Goal: Task Accomplishment & Management: Manage account settings

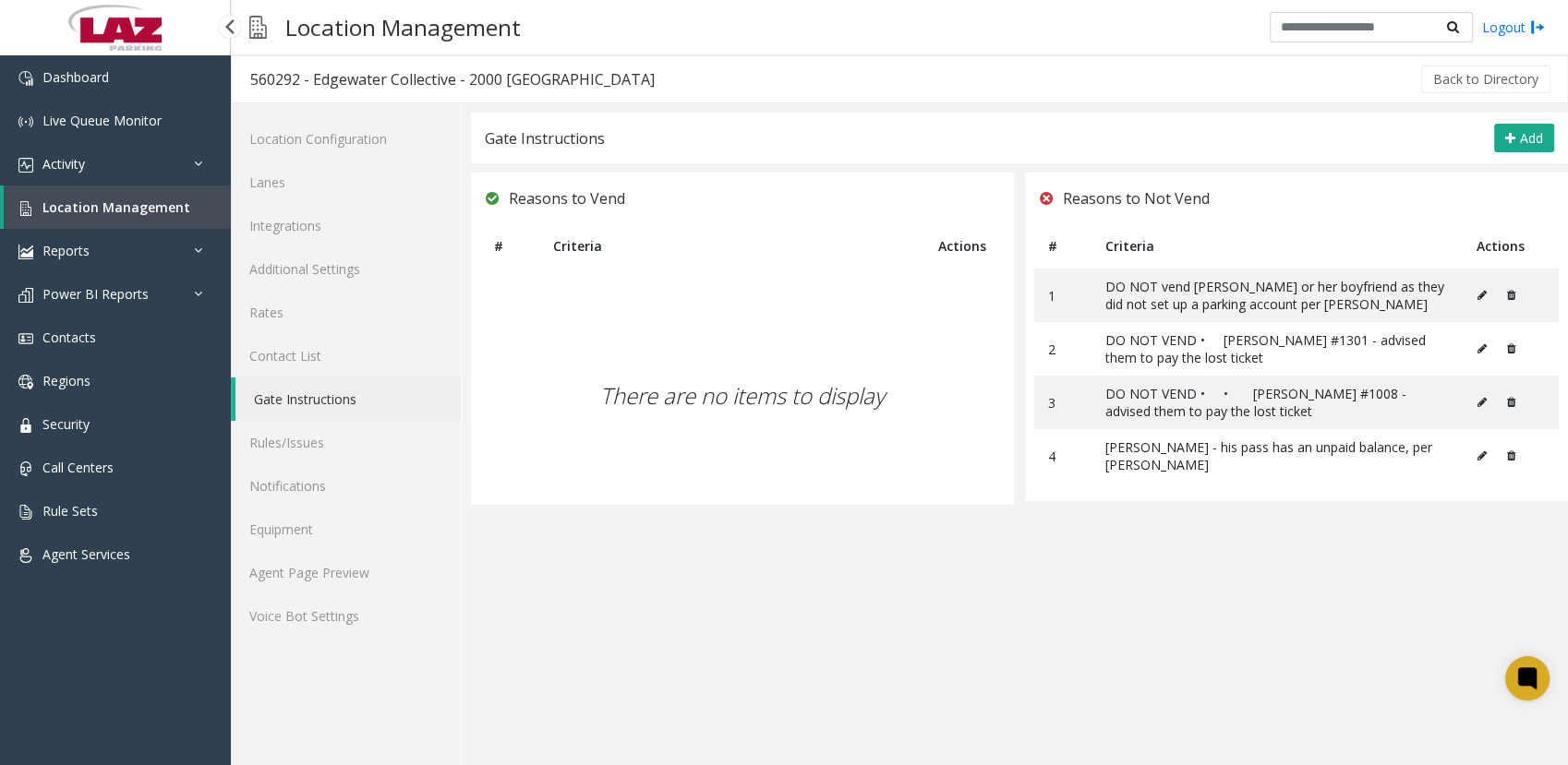
click at [106, 210] on span "Location Management" at bounding box center [117, 207] width 148 height 18
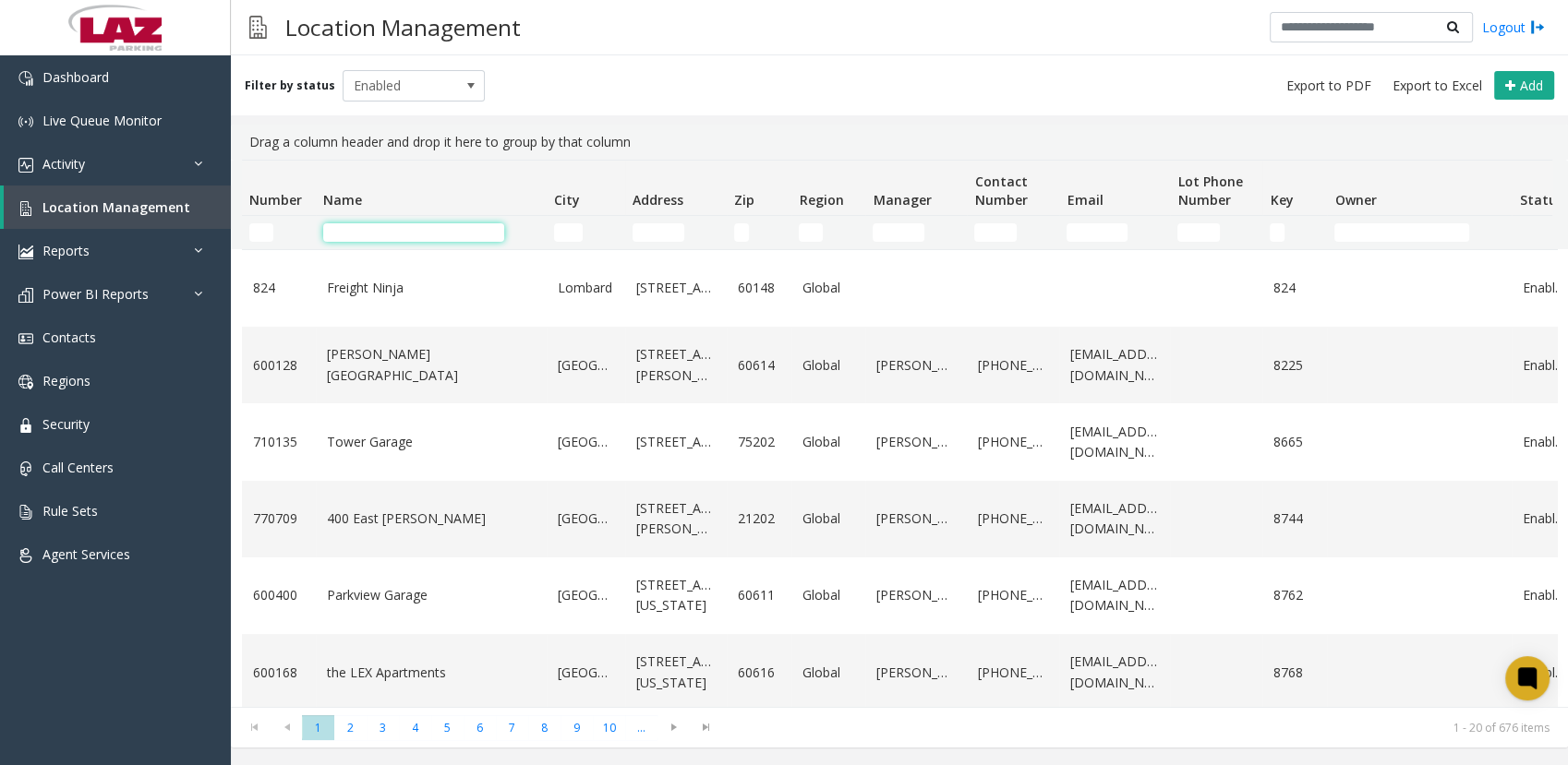
click at [398, 225] on input "Name Filter" at bounding box center [414, 233] width 181 height 18
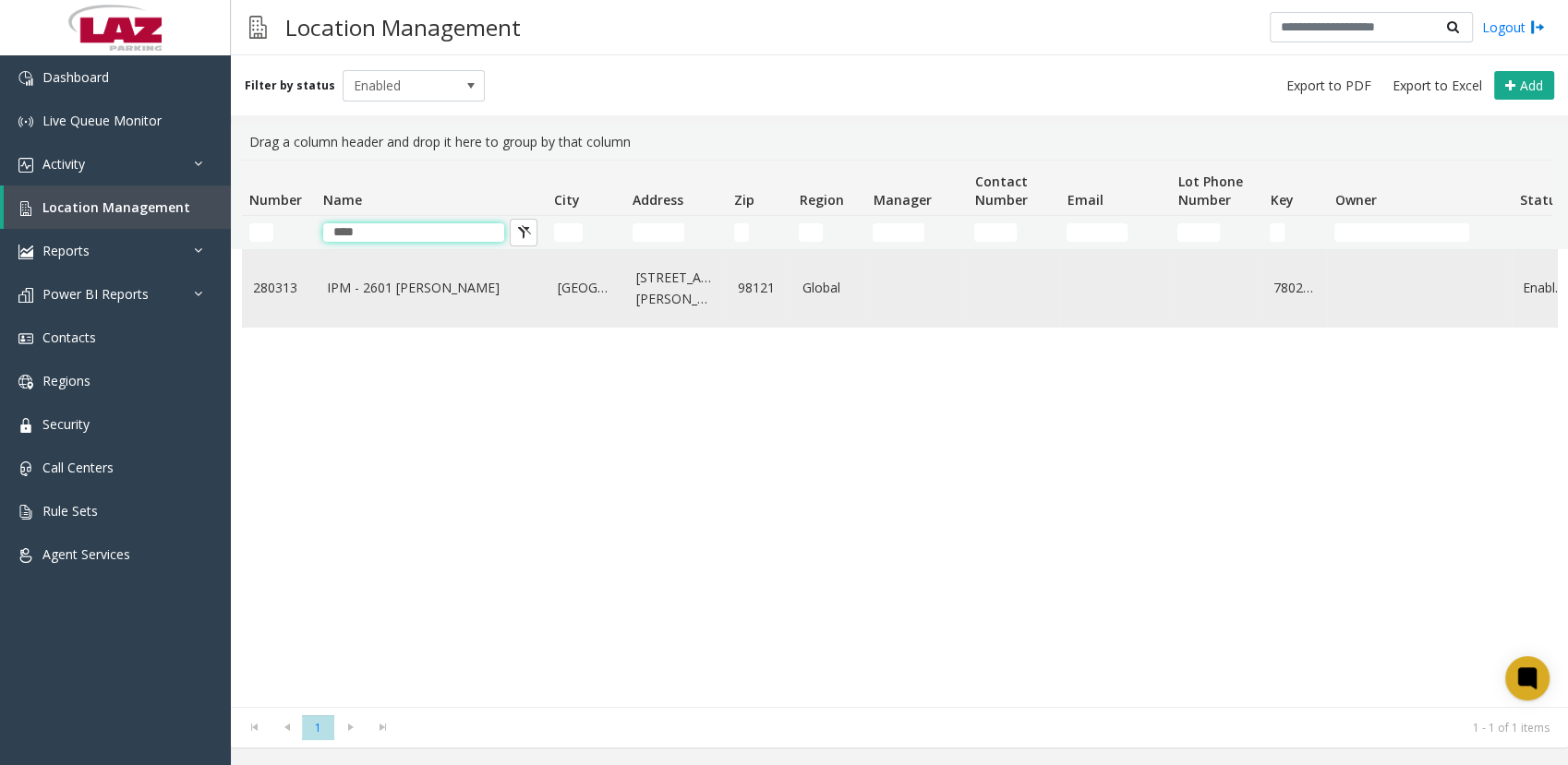
type input "****"
click at [412, 288] on link "IPM - 2601 [PERSON_NAME]" at bounding box center [431, 287] width 208 height 20
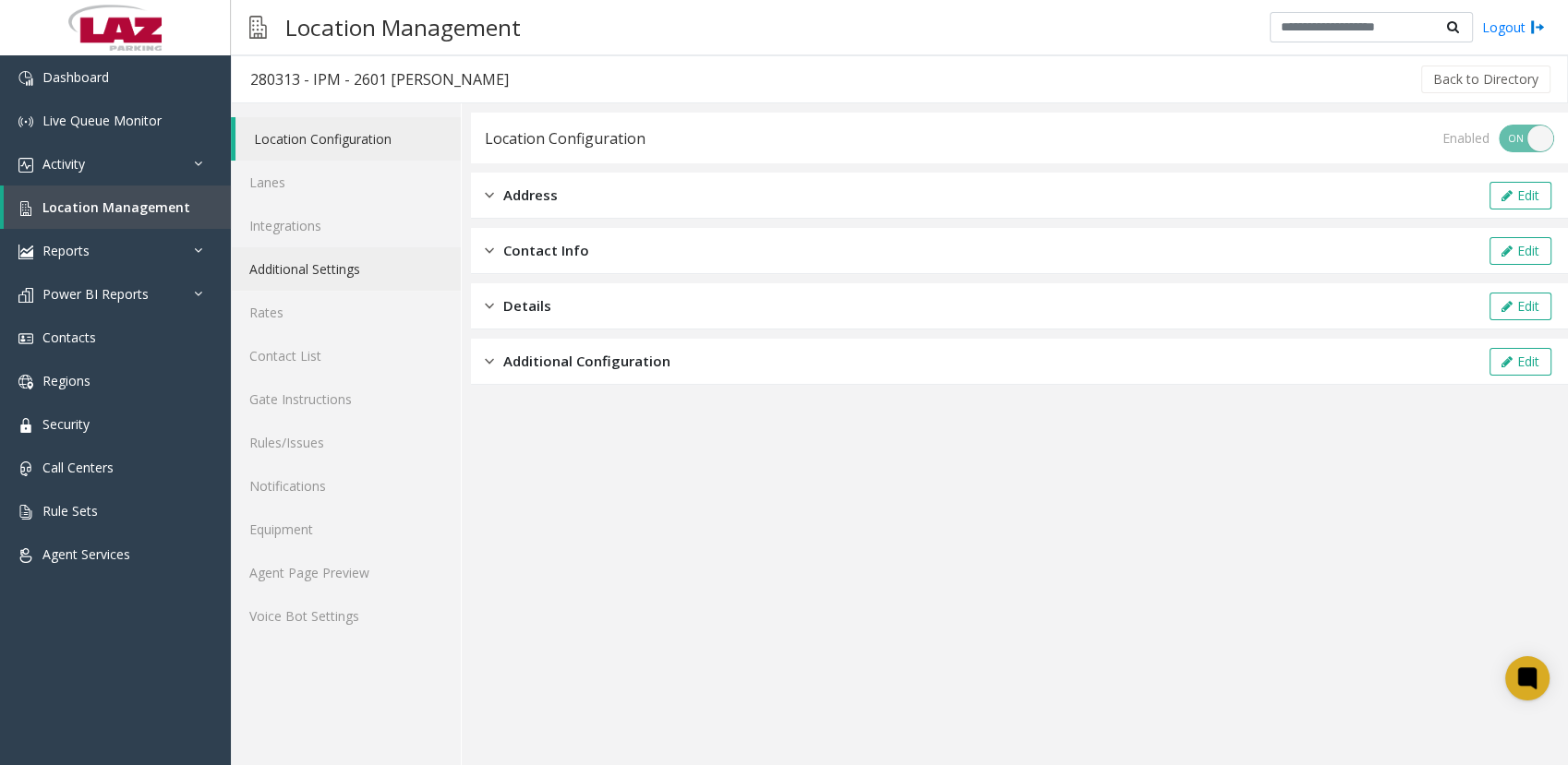
click at [332, 281] on link "Additional Settings" at bounding box center [346, 269] width 230 height 44
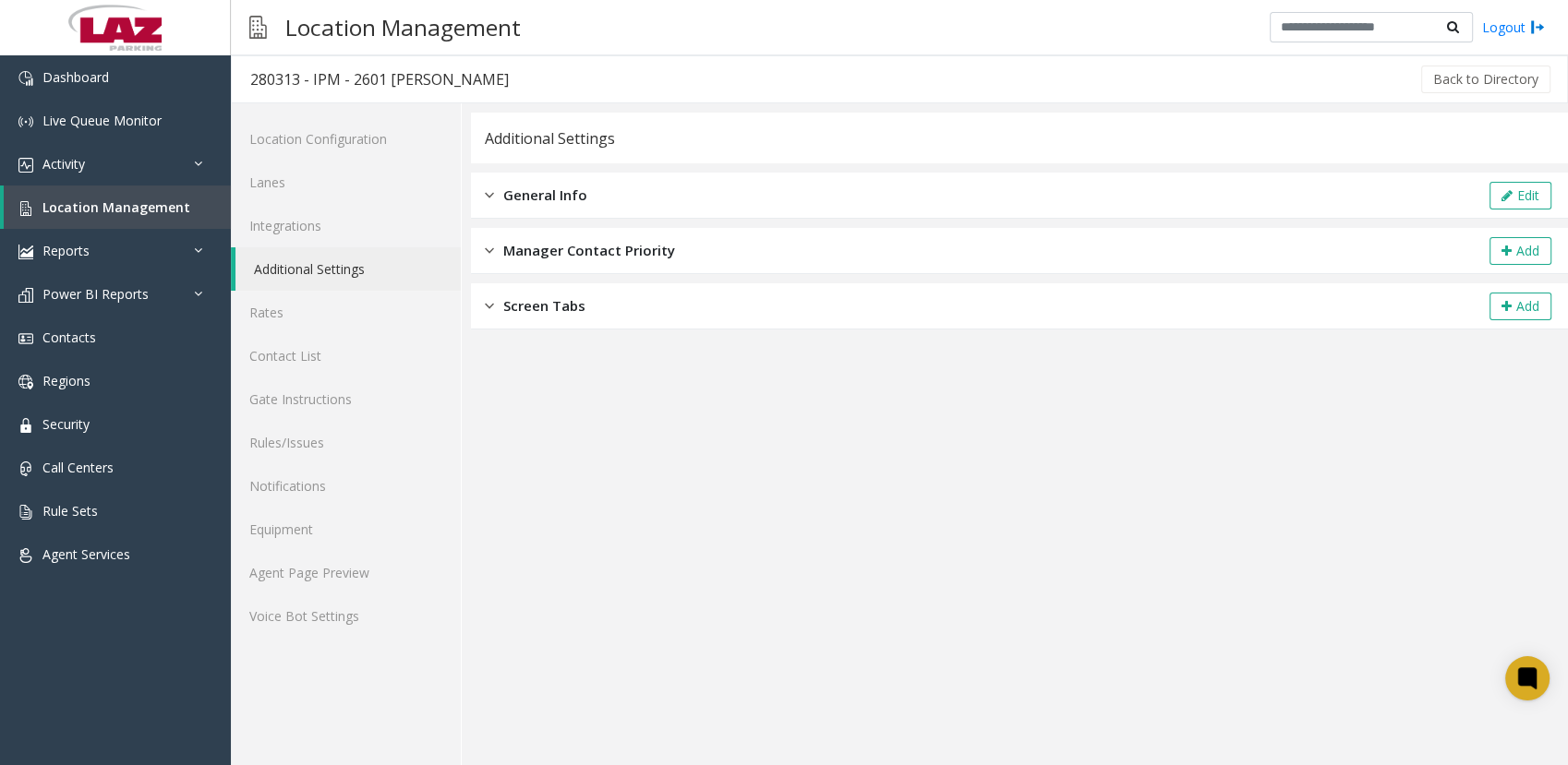
click at [591, 207] on div "General Info Edit" at bounding box center [1020, 195] width 1098 height 46
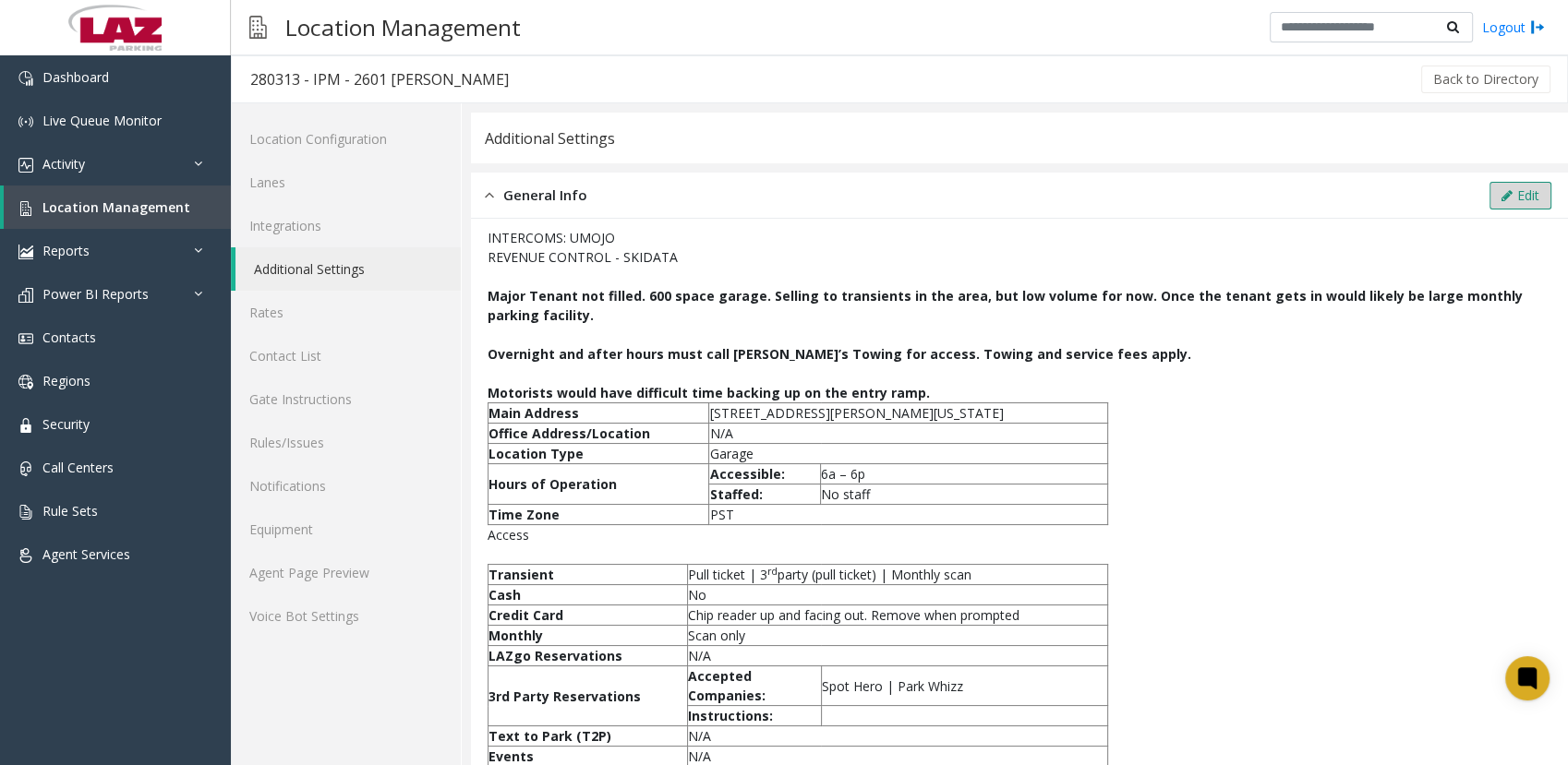
click at [1520, 206] on button "Edit" at bounding box center [1521, 196] width 62 height 27
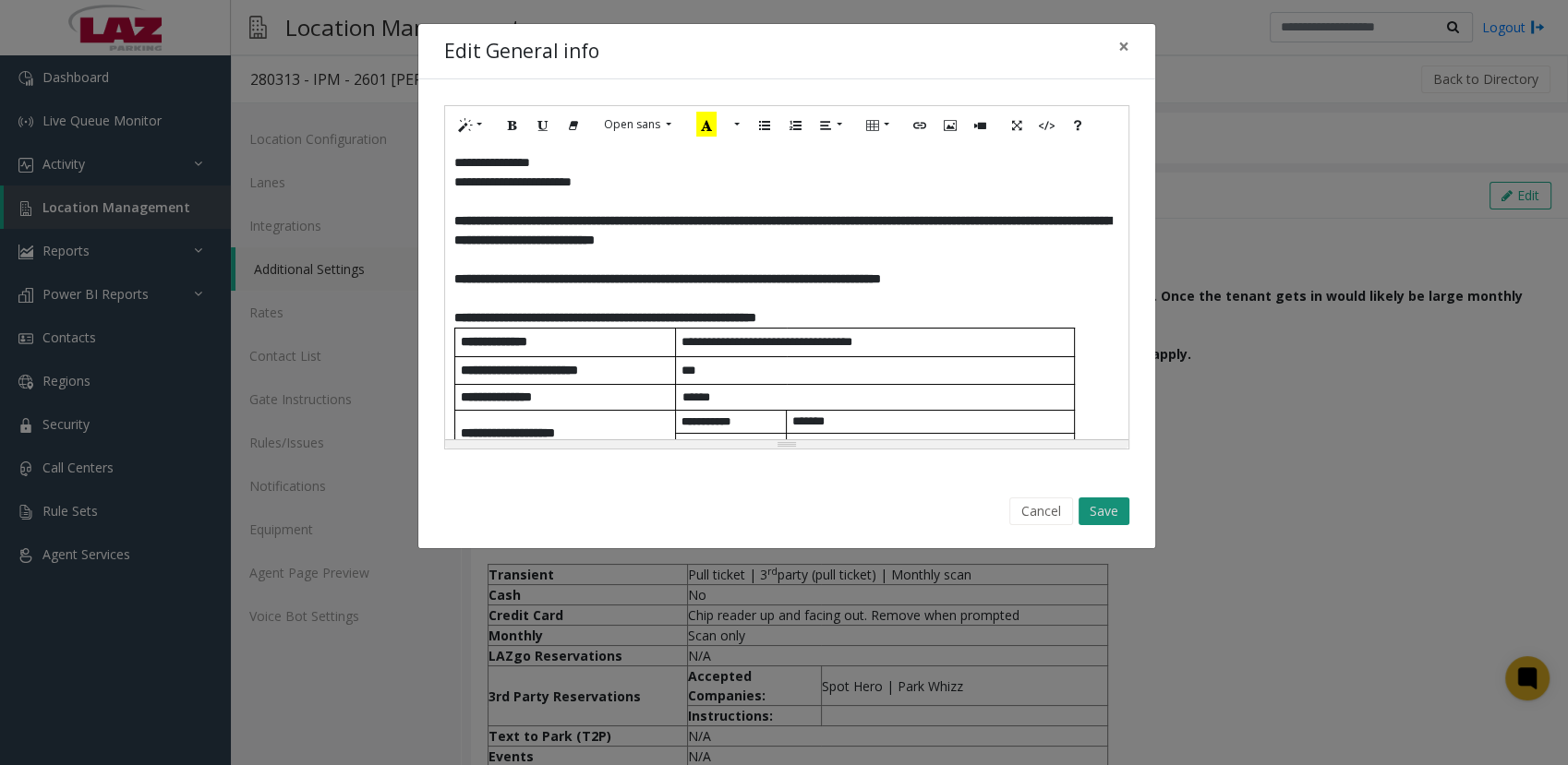
click at [1118, 515] on button "Save" at bounding box center [1104, 511] width 51 height 27
